Goal: Navigation & Orientation: Find specific page/section

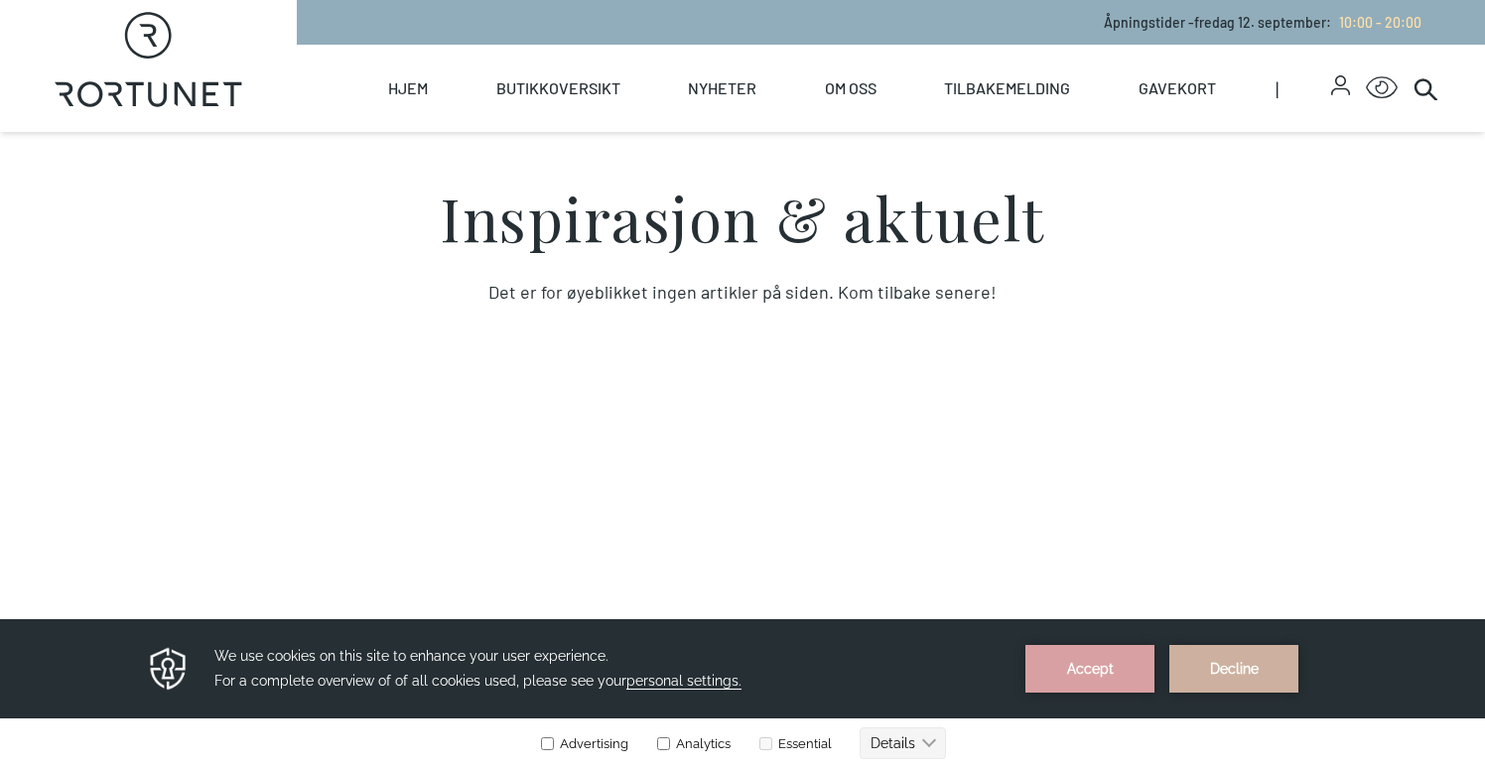
click at [1173, 27] on p "Åpningstider - fredag 12. september : 10:00 - 20:00" at bounding box center [1263, 22] width 318 height 21
click at [741, 166] on link "Nyheter" at bounding box center [761, 160] width 163 height 56
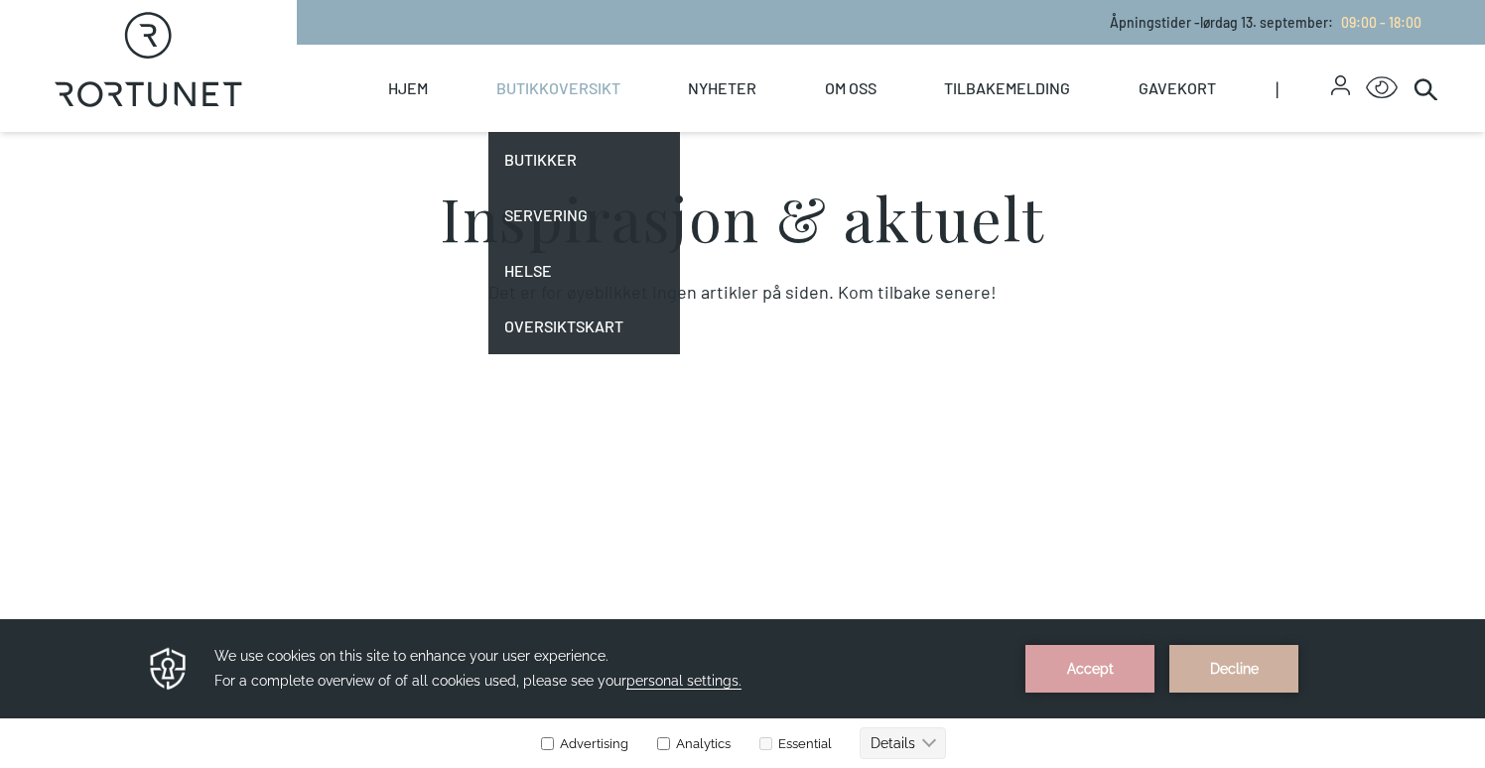
click at [535, 88] on link "Butikkoversikt" at bounding box center [558, 88] width 124 height 87
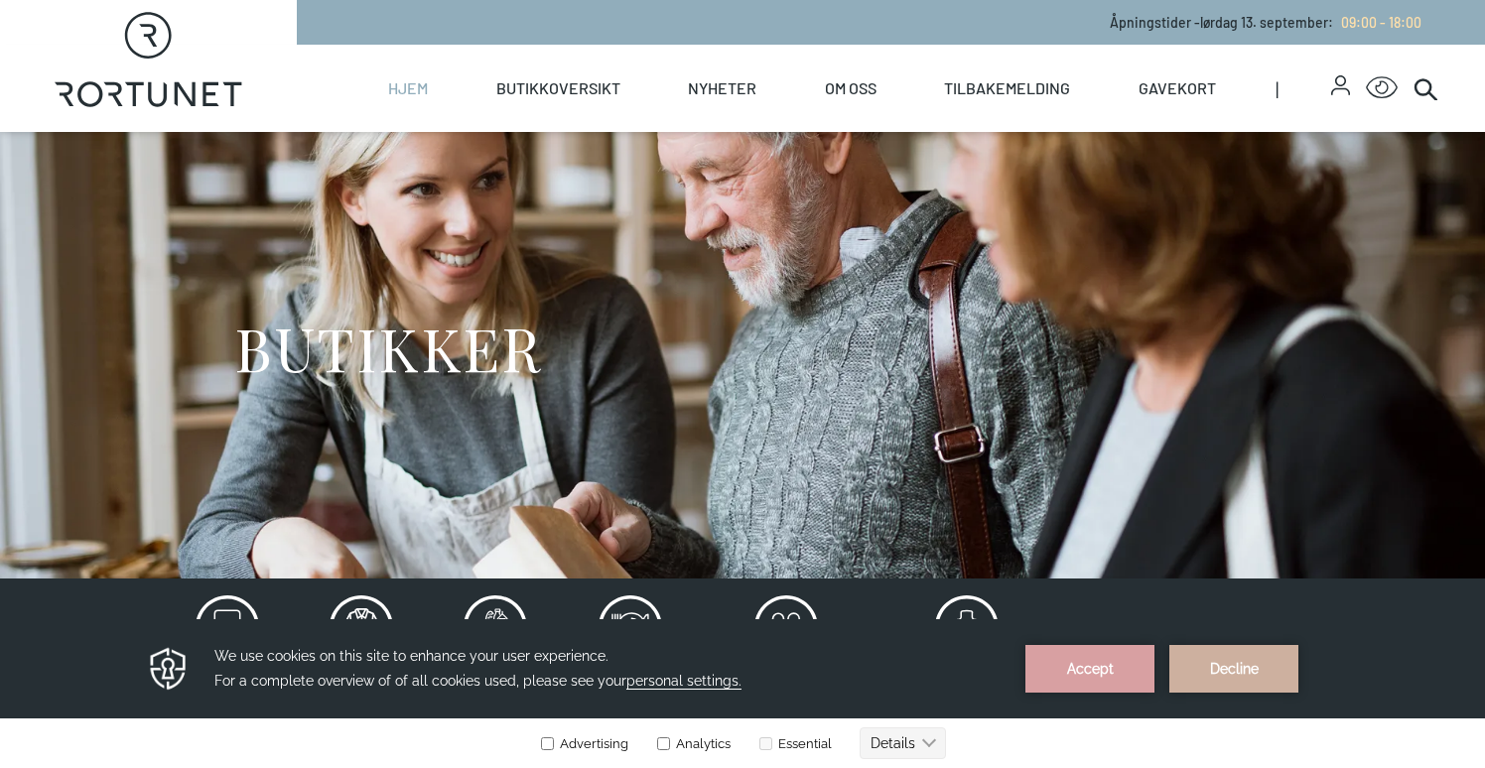
click at [430, 74] on span "Hjem" at bounding box center [408, 88] width 56 height 87
click at [403, 94] on link "Hjem" at bounding box center [408, 88] width 40 height 87
select select "NO"
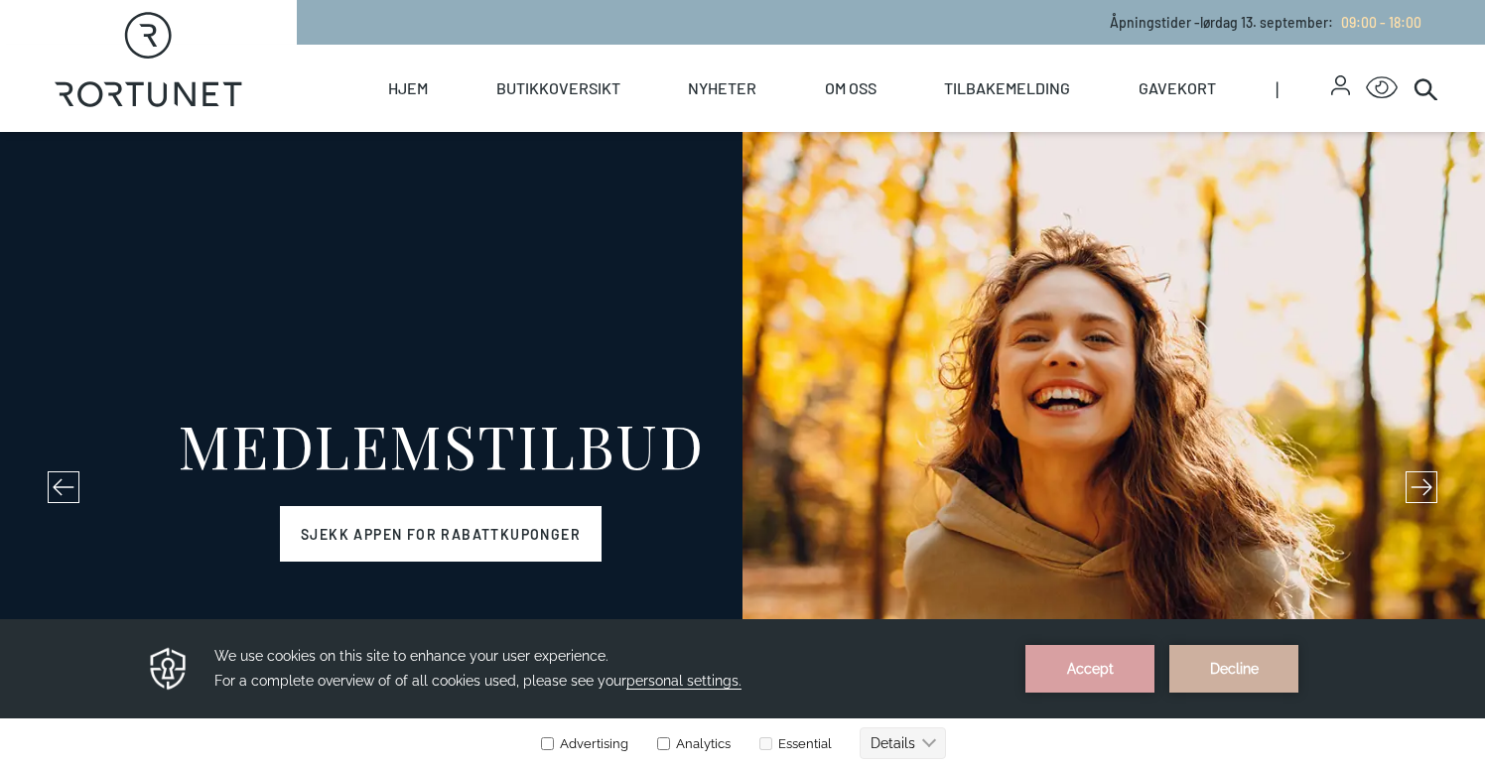
click at [372, 546] on link "Sjekk appen for rabattkuponger" at bounding box center [441, 534] width 322 height 56
